Goal: Task Accomplishment & Management: Manage account settings

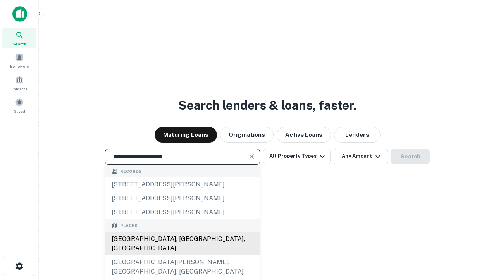
click at [182, 256] on div "Santa Monica, CA, USA" at bounding box center [182, 243] width 154 height 23
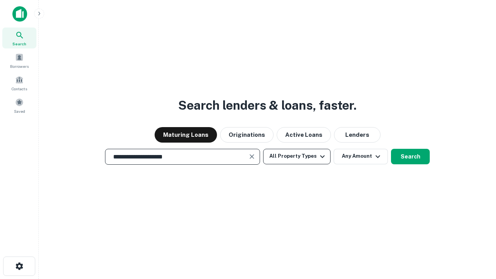
type input "**********"
click at [297, 156] on button "All Property Types" at bounding box center [296, 157] width 67 height 16
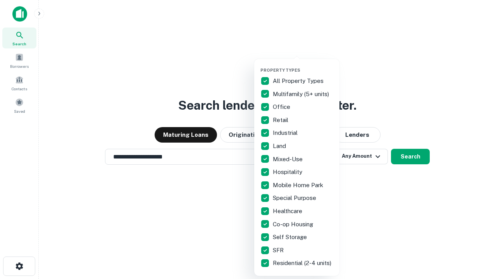
click at [303, 65] on button "button" at bounding box center [303, 65] width 85 height 0
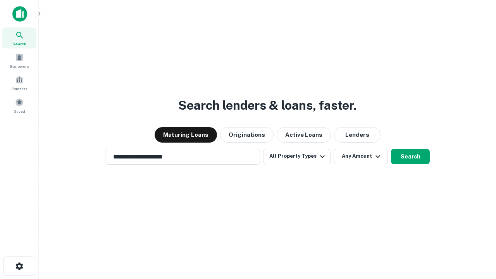
scroll to position [5, 93]
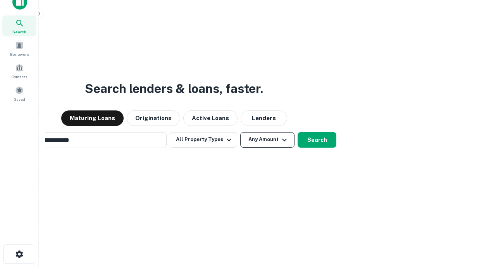
click at [240, 132] on button "Any Amount" at bounding box center [267, 140] width 54 height 16
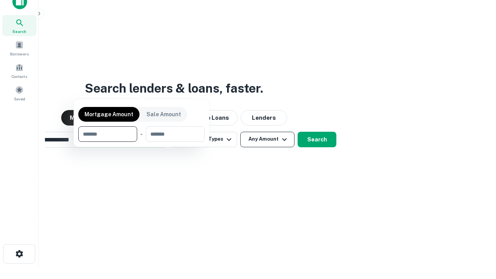
scroll to position [56, 220]
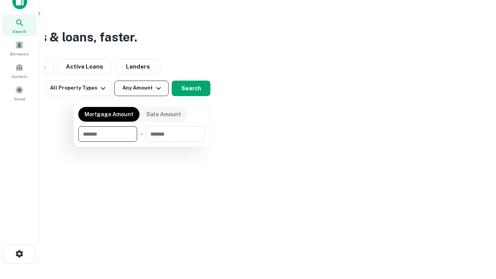
type input "*******"
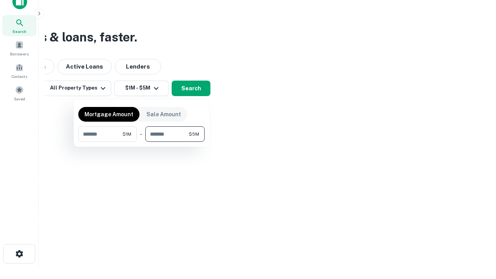
type input "*******"
click at [142, 142] on button "button" at bounding box center [141, 142] width 126 height 0
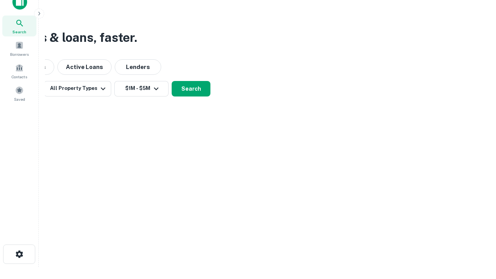
scroll to position [5, 143]
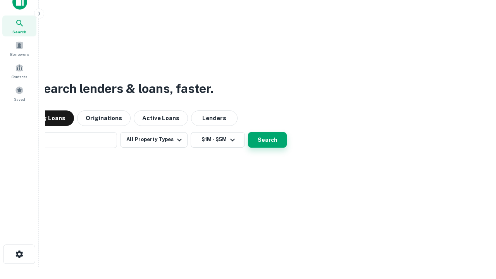
click at [248, 132] on button "Search" at bounding box center [267, 140] width 39 height 16
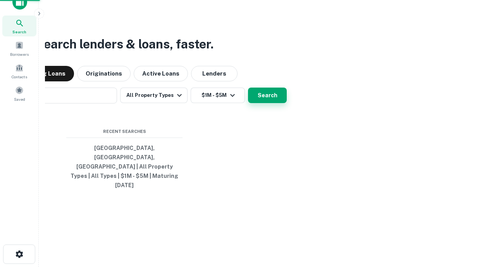
scroll to position [21, 220]
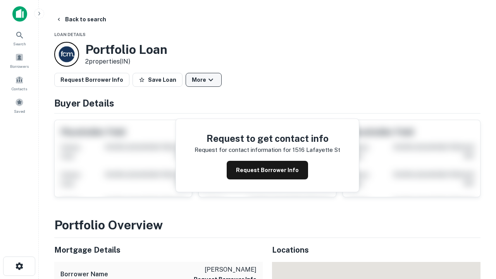
click at [204, 80] on button "More" at bounding box center [204, 80] width 36 height 14
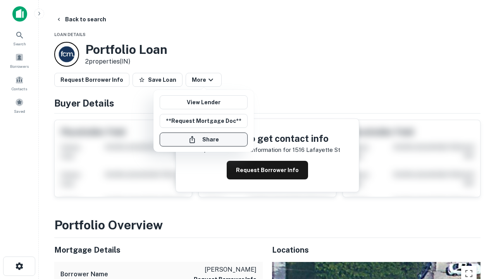
click at [204, 140] on button "Share" at bounding box center [204, 140] width 88 height 14
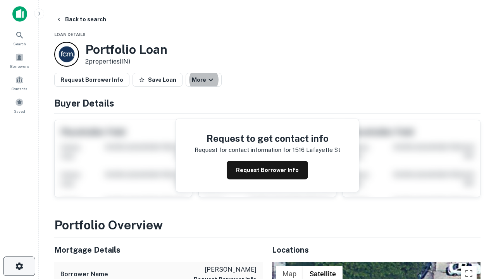
click at [19, 266] on icon "button" at bounding box center [19, 266] width 9 height 9
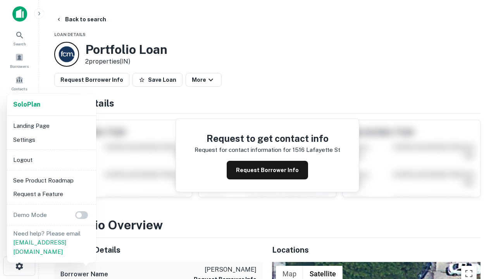
click at [51, 160] on li "Logout" at bounding box center [51, 160] width 83 height 14
